Goal: Communication & Community: Answer question/provide support

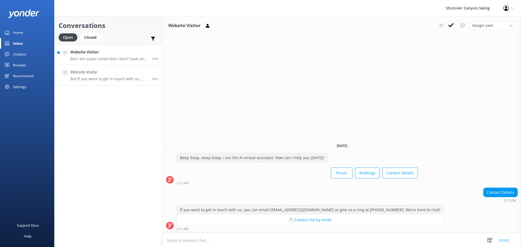
click at [77, 56] on div "Website Visitor Bot: I am super-smart but I don't have an answer for that in my…" at bounding box center [108, 55] width 77 height 12
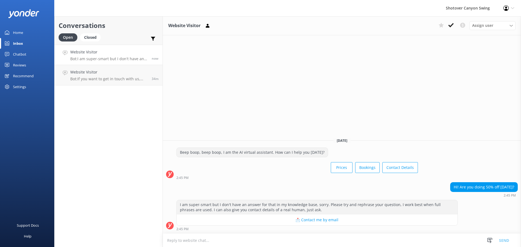
click at [215, 239] on textarea at bounding box center [342, 240] width 358 height 13
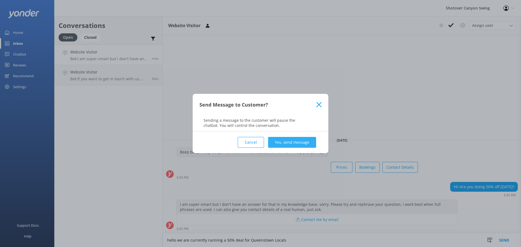
type textarea "hello we are currently running a 50% deal for Queenstown Locals"
click at [292, 144] on button "Yes, send message" at bounding box center [292, 142] width 48 height 11
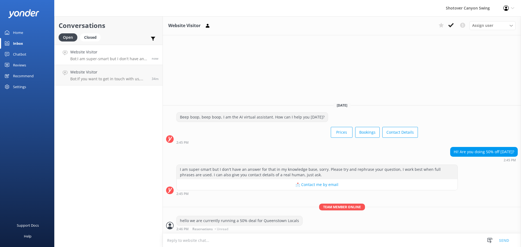
click at [222, 240] on textarea at bounding box center [342, 240] width 358 height 13
type textarea "this is running untill the [DATE]"
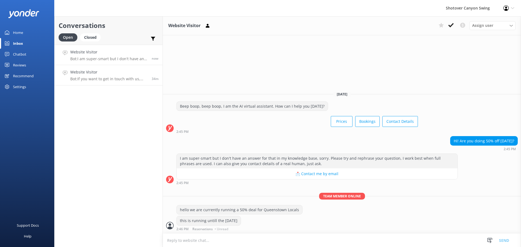
click at [109, 79] on p "Bot: If you want to get in touch with us, you can email [EMAIL_ADDRESS][DOMAIN_…" at bounding box center [108, 79] width 77 height 5
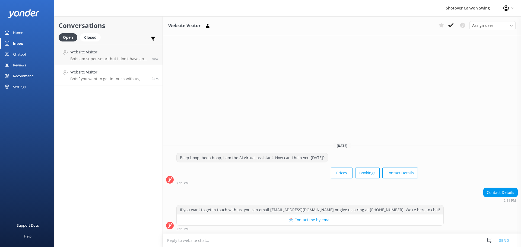
click at [449, 28] on icon at bounding box center [450, 25] width 5 height 5
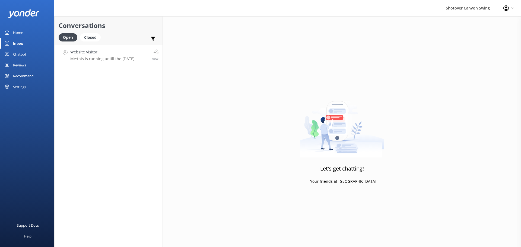
click at [114, 62] on link "Website Visitor Me: this is running untill the [DATE] now" at bounding box center [109, 55] width 108 height 20
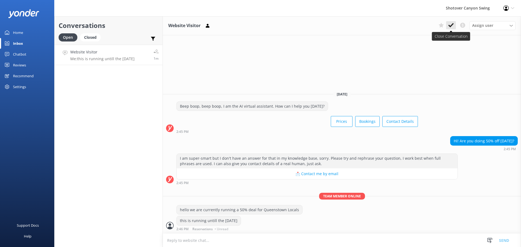
click at [450, 25] on icon at bounding box center [450, 25] width 5 height 5
